Goal: Navigation & Orientation: Find specific page/section

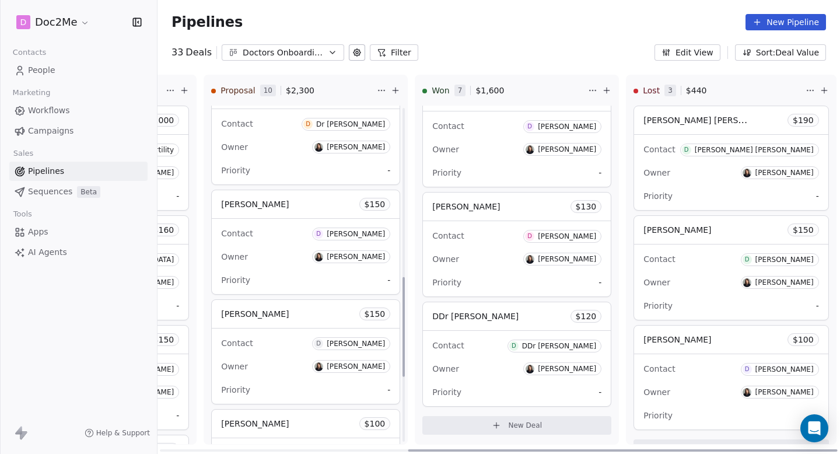
scroll to position [574, 0]
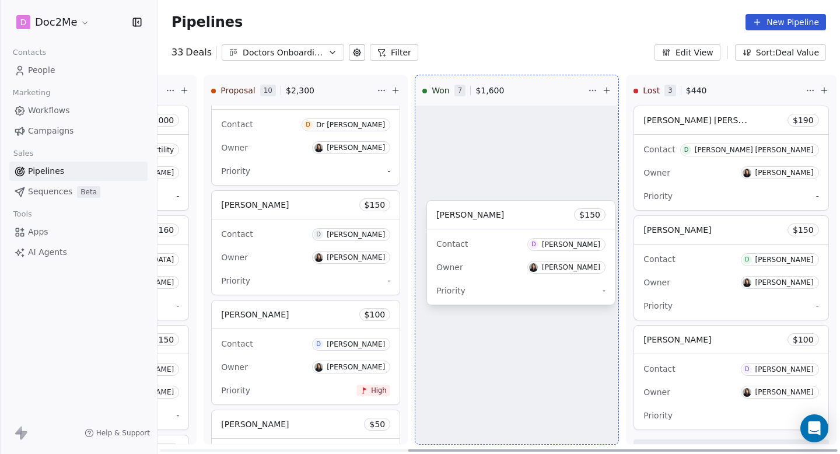
drag, startPoint x: 239, startPoint y: 235, endPoint x: 458, endPoint y: 242, distance: 219.5
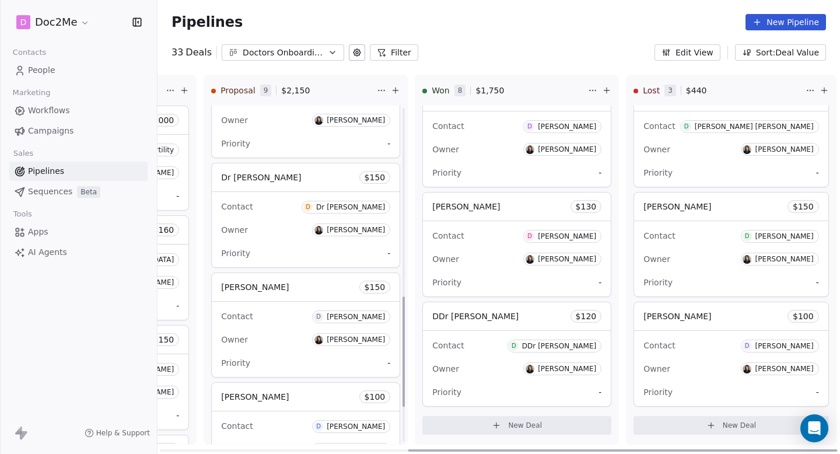
scroll to position [621, 0]
